Goal: Information Seeking & Learning: Learn about a topic

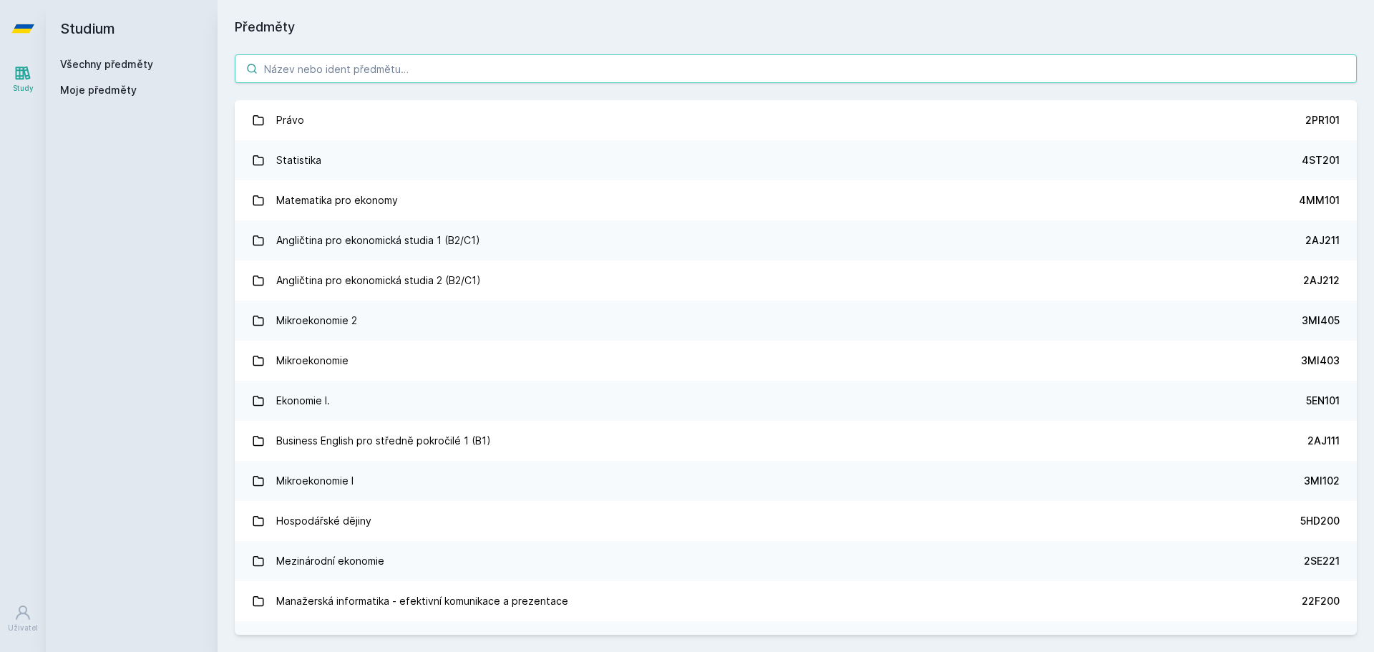
click at [335, 64] on input "search" at bounding box center [796, 68] width 1122 height 29
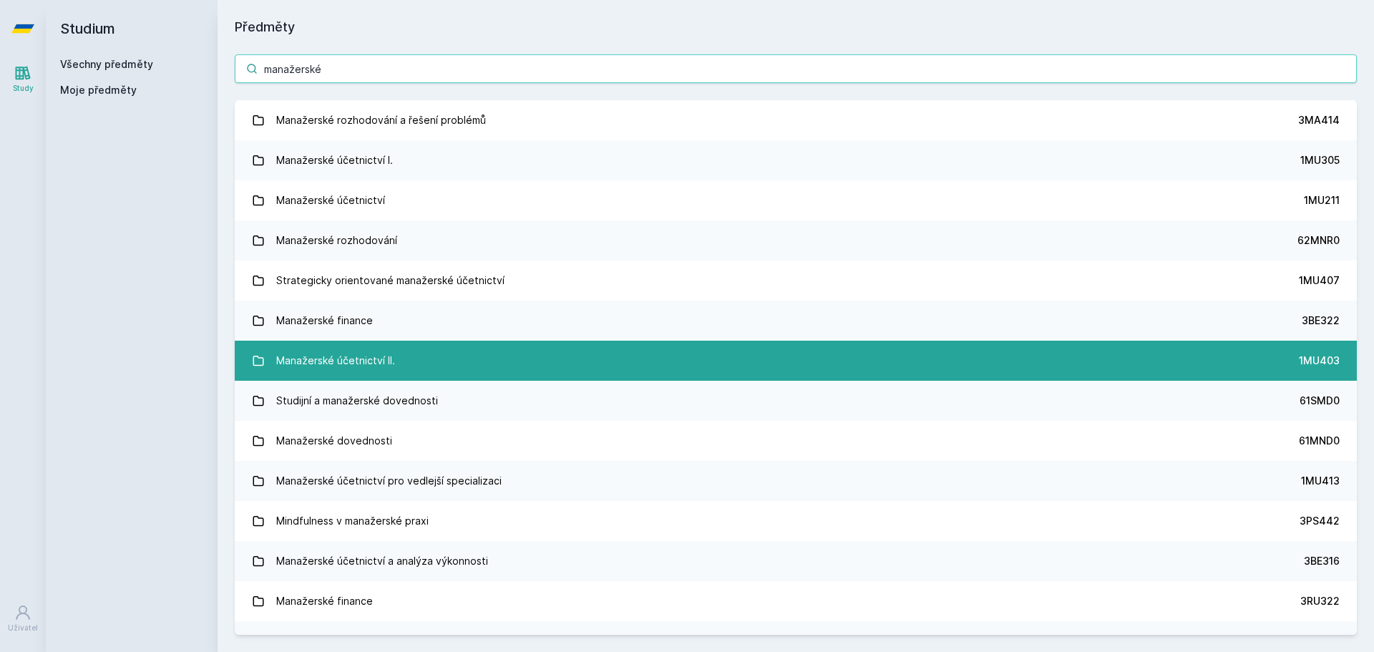
type input "manažerské"
click at [453, 361] on link "Manažerské účetnictví II. 1MU403" at bounding box center [796, 361] width 1122 height 40
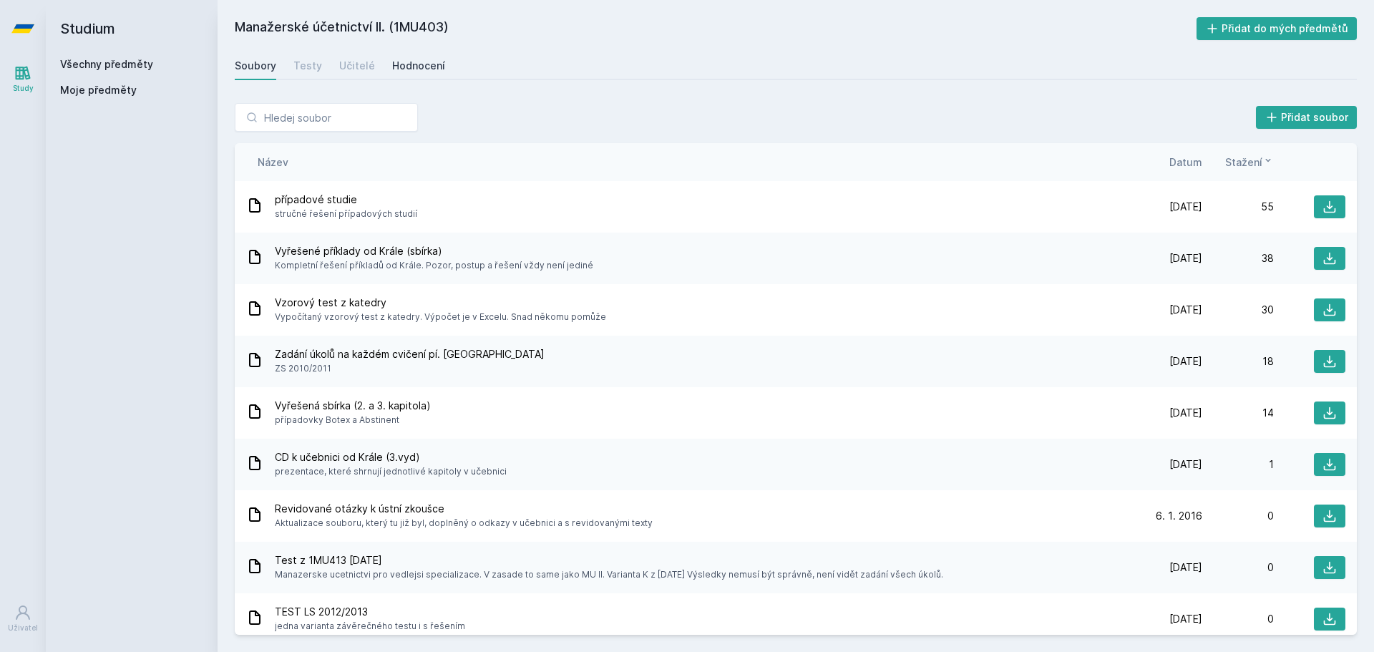
click at [432, 67] on div "Hodnocení" at bounding box center [418, 66] width 53 height 14
click at [1192, 154] on div "Název Datum Stažení" at bounding box center [796, 162] width 1122 height 38
click at [1193, 159] on span "Datum" at bounding box center [1185, 162] width 33 height 15
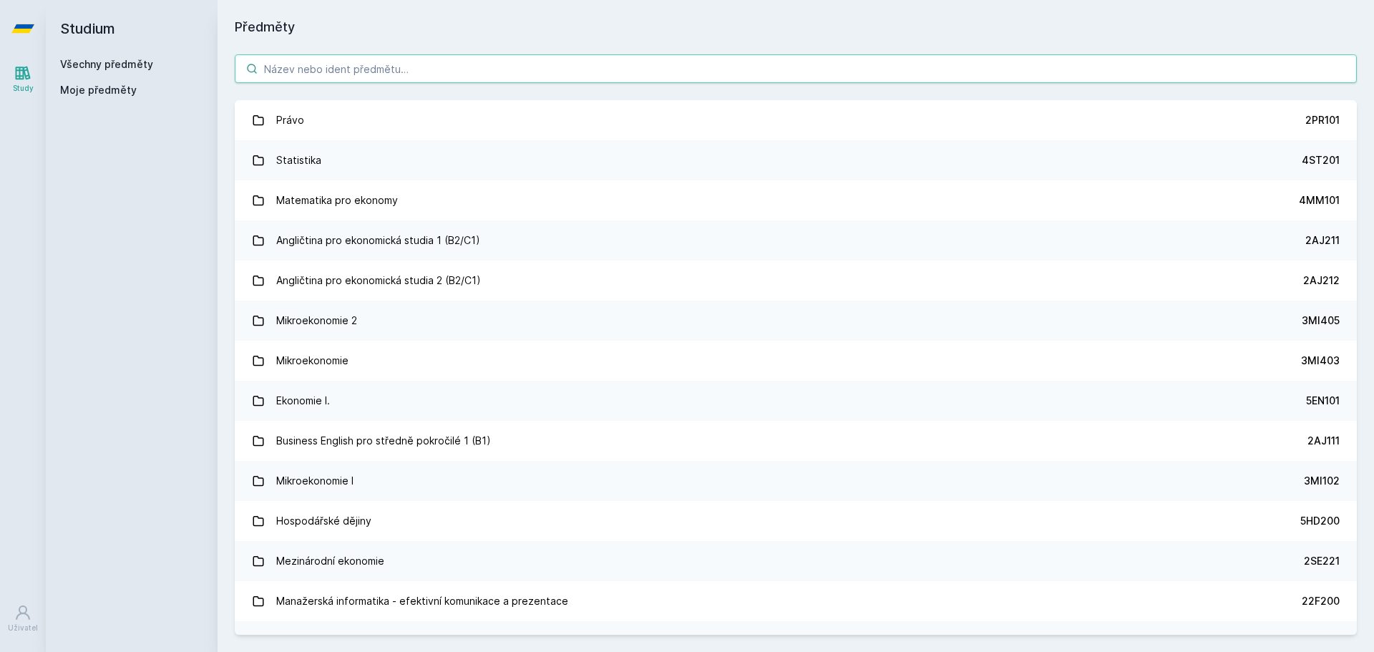
click at [416, 71] on input "search" at bounding box center [796, 68] width 1122 height 29
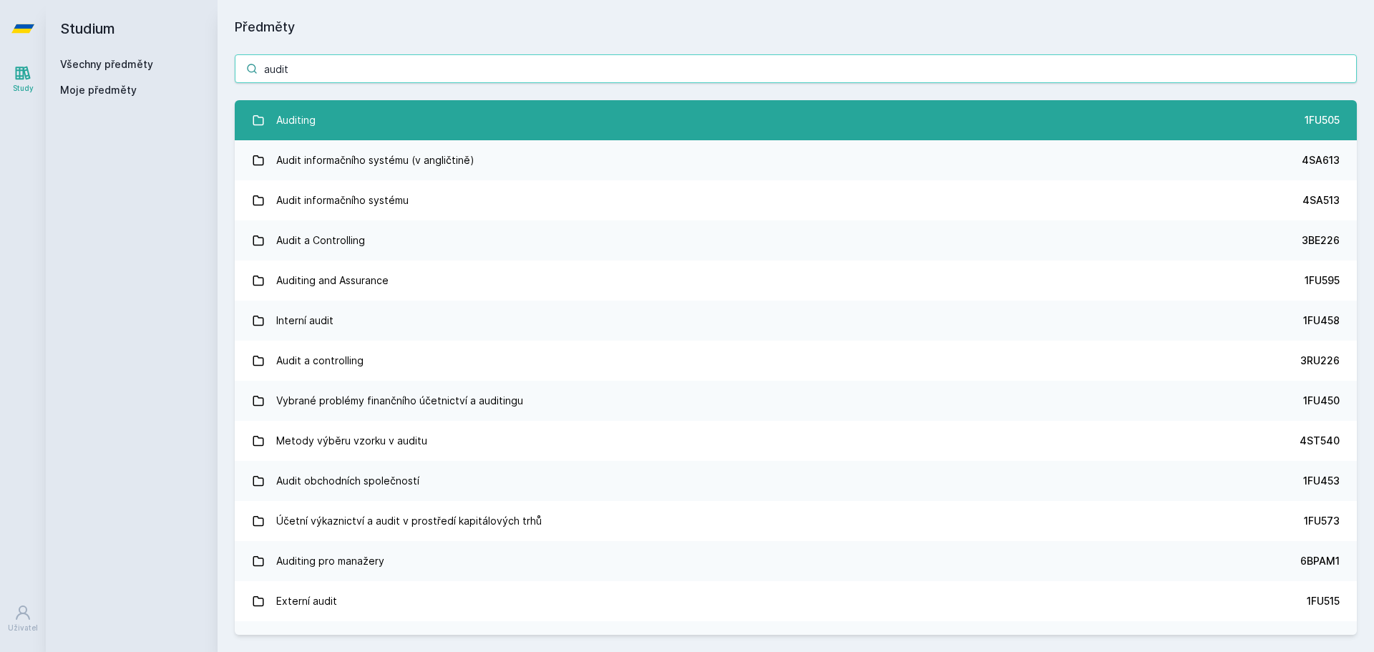
type input "audit"
click at [390, 103] on link "Auditing 1FU505" at bounding box center [796, 120] width 1122 height 40
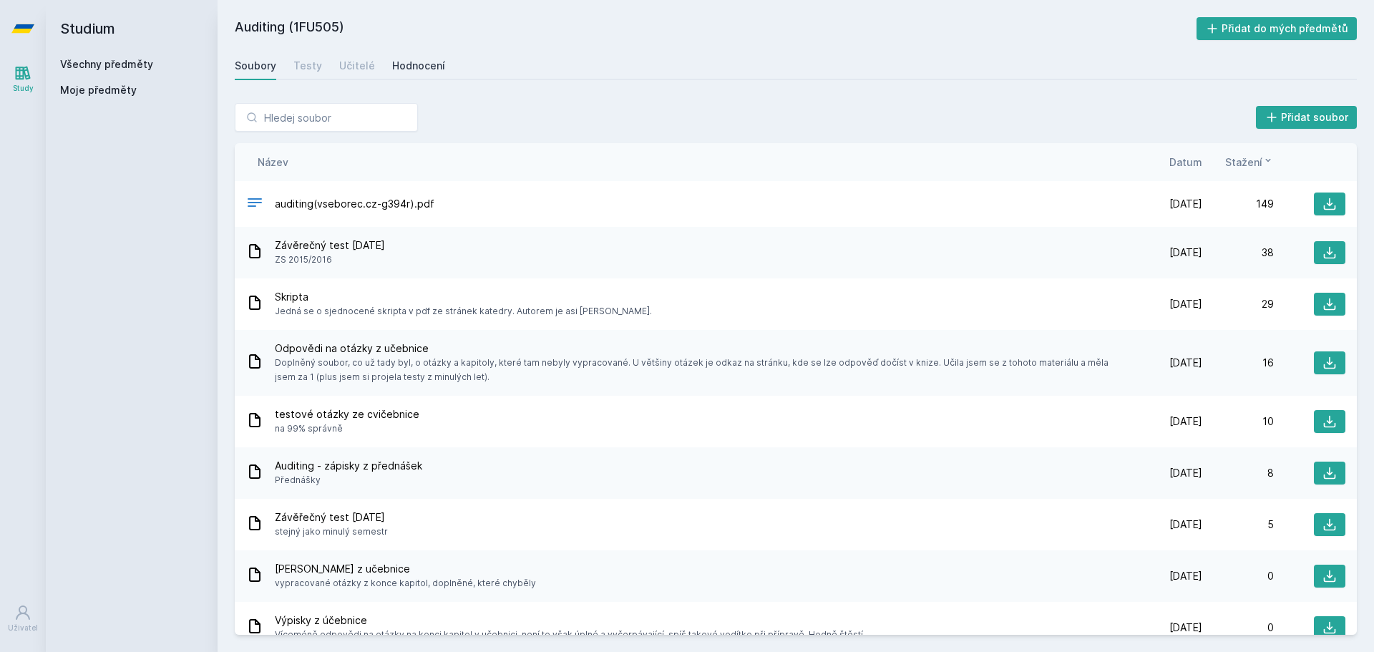
click at [402, 69] on div "Hodnocení" at bounding box center [418, 66] width 53 height 14
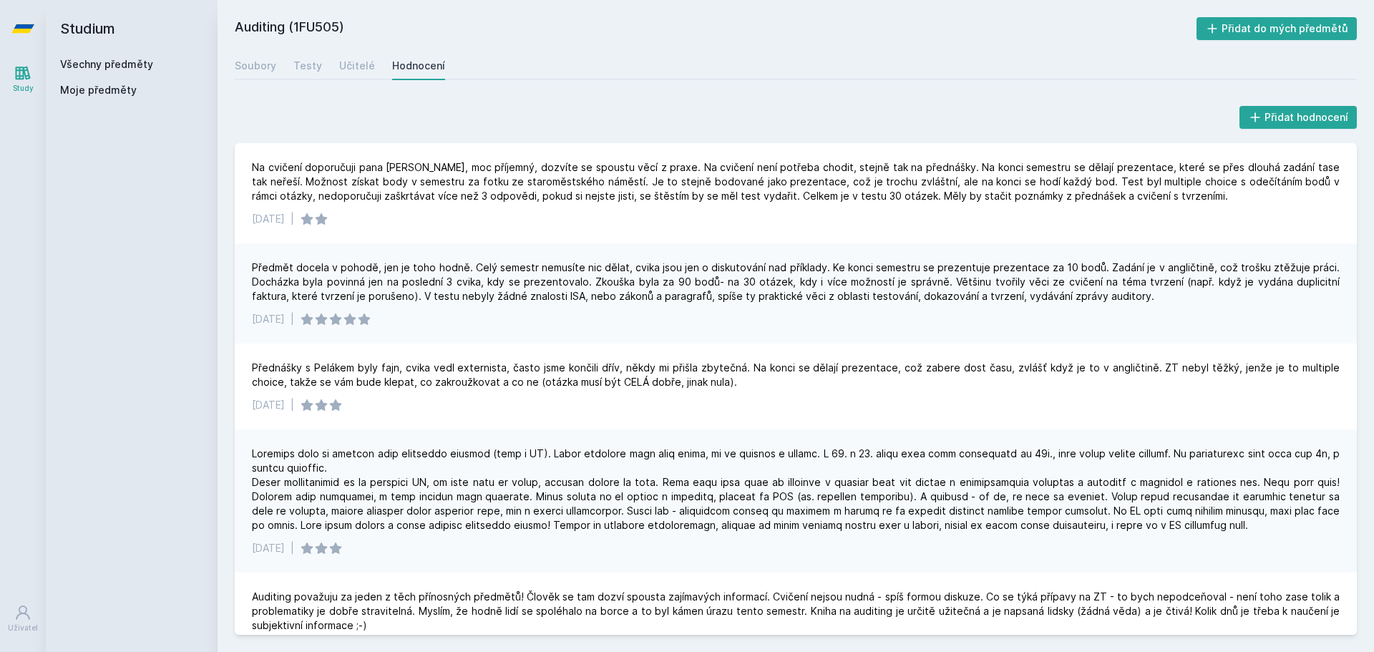
click at [280, 65] on div "Soubory Testy Učitelé Hodnocení" at bounding box center [796, 66] width 1122 height 29
click at [273, 65] on div "Soubory" at bounding box center [256, 66] width 42 height 14
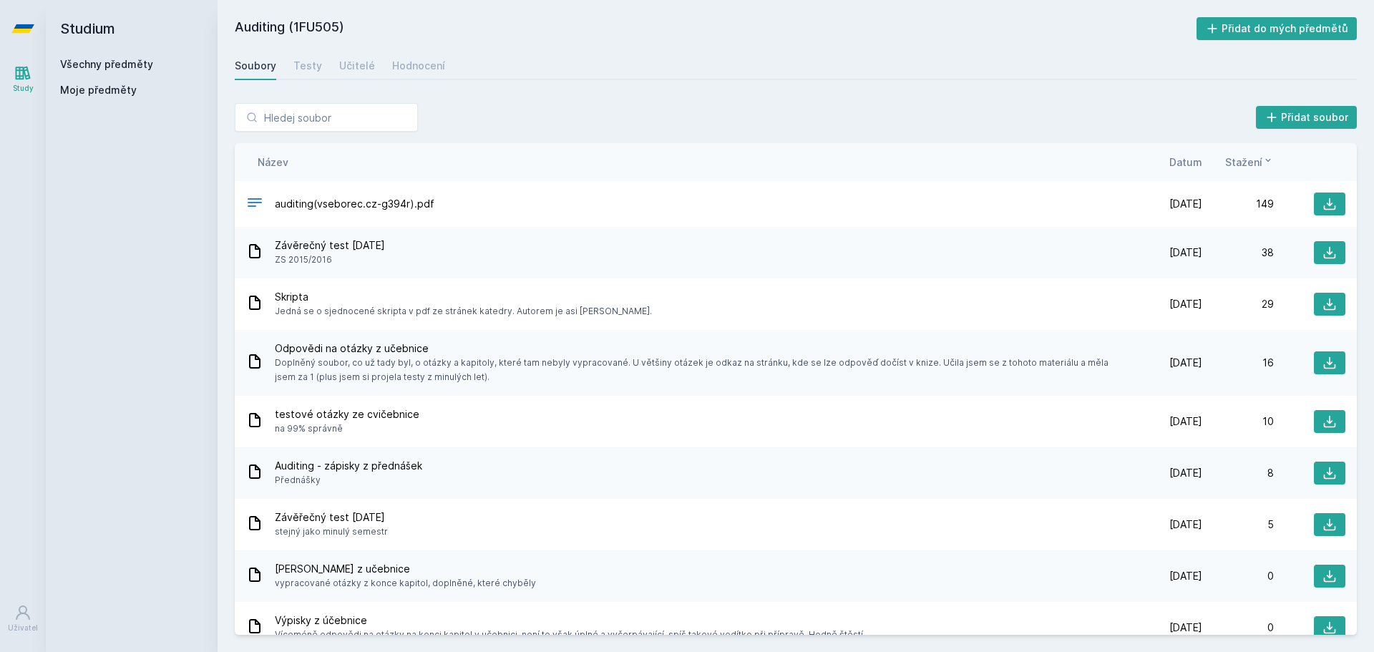
click at [1194, 162] on span "Datum" at bounding box center [1185, 162] width 33 height 15
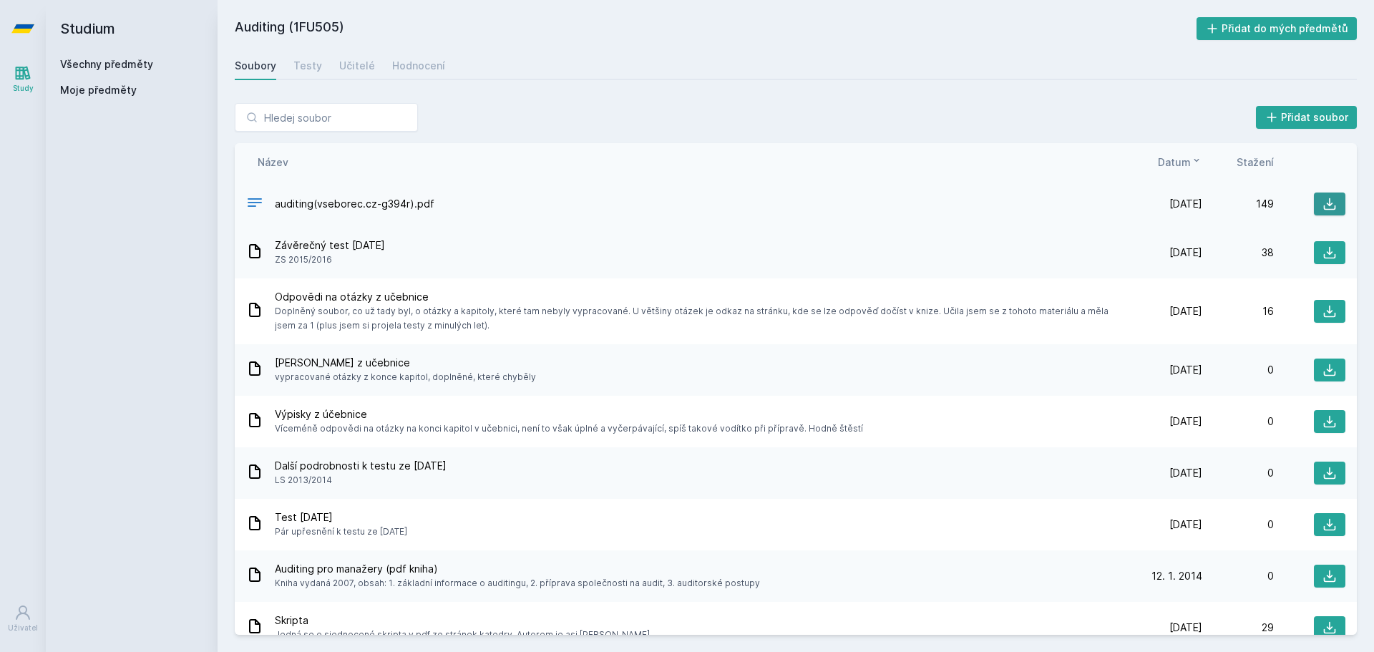
click at [1323, 202] on icon at bounding box center [1330, 204] width 14 height 14
click at [259, 60] on div "Soubory" at bounding box center [256, 66] width 42 height 14
click at [93, 66] on link "Všechny předměty" at bounding box center [106, 64] width 93 height 12
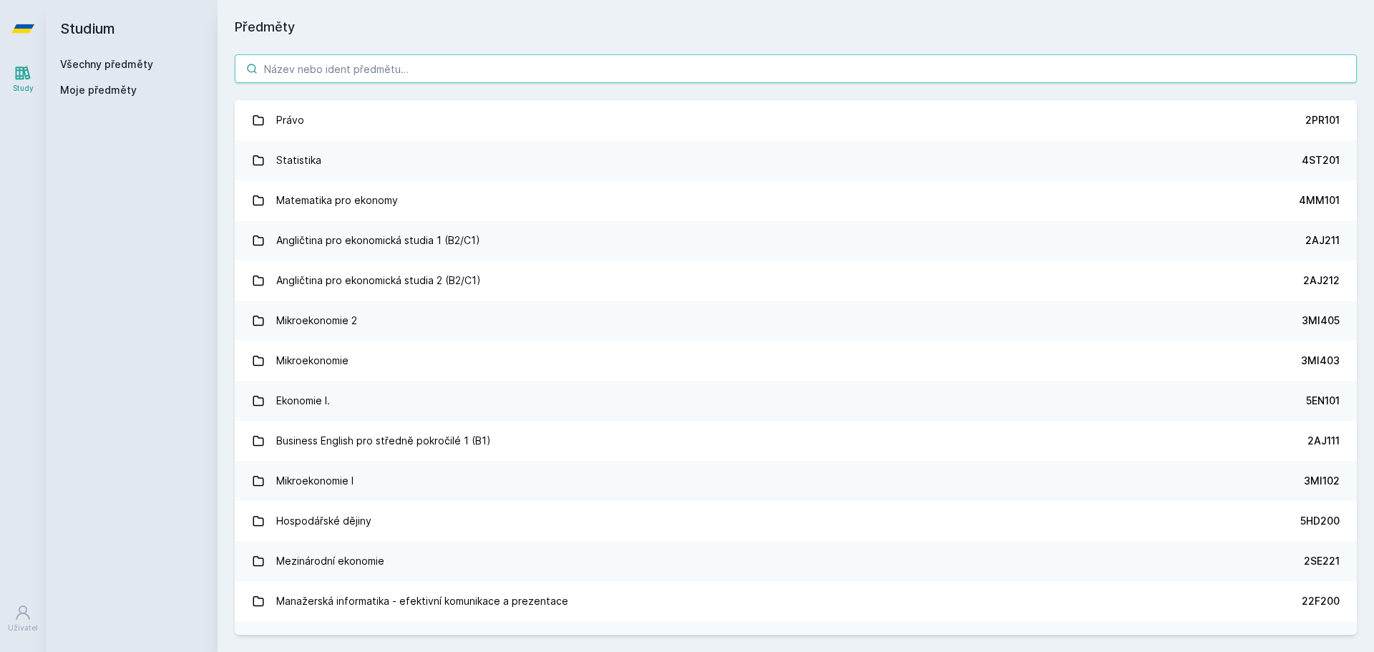
click at [311, 62] on input "search" at bounding box center [796, 68] width 1122 height 29
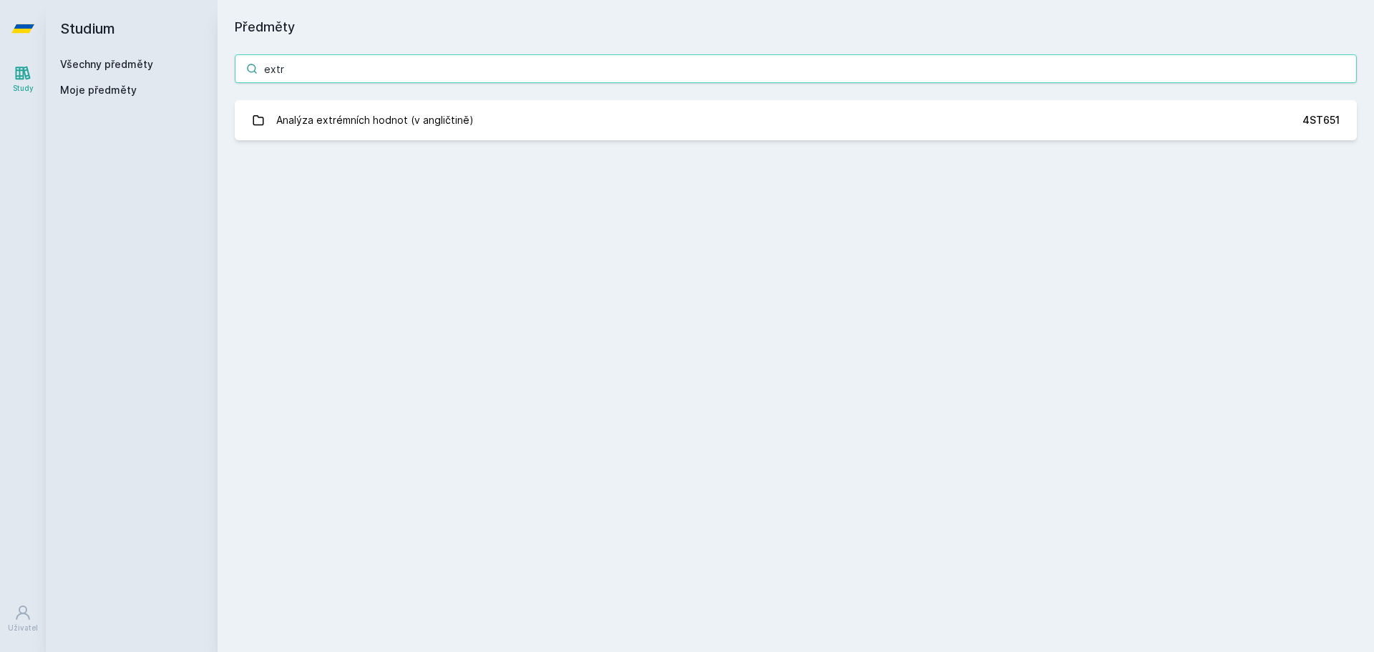
type input "extr"
